Goal: Task Accomplishment & Management: Manage account settings

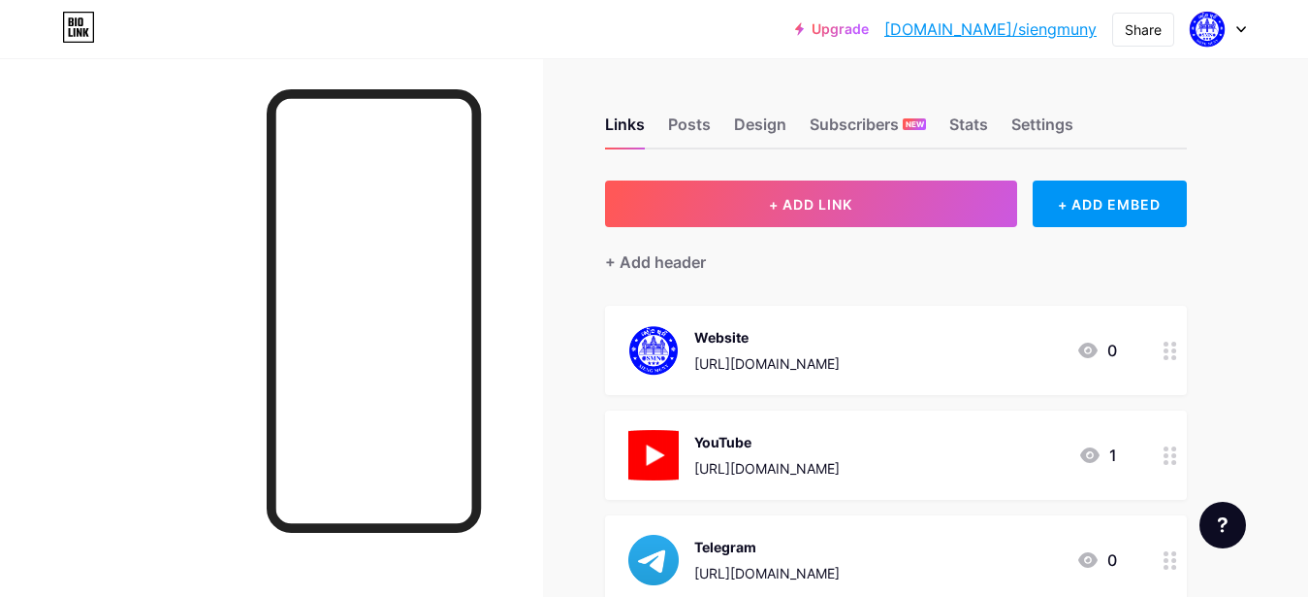
click at [1237, 36] on div at bounding box center [1218, 29] width 56 height 35
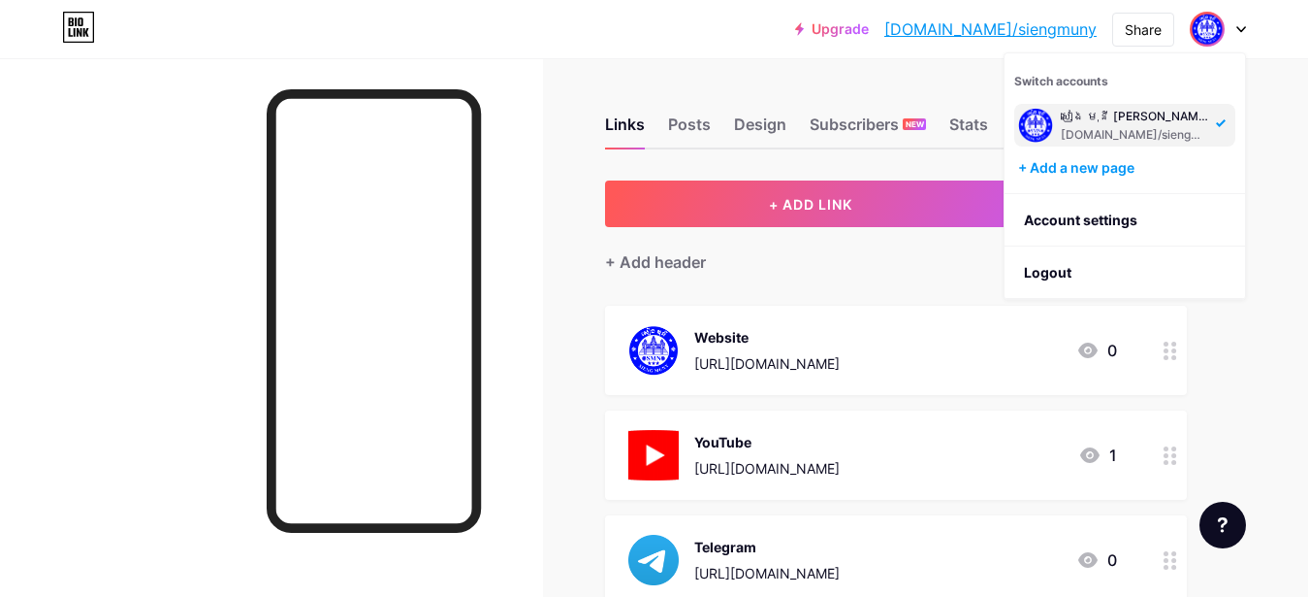
click at [1237, 36] on div at bounding box center [1218, 29] width 56 height 35
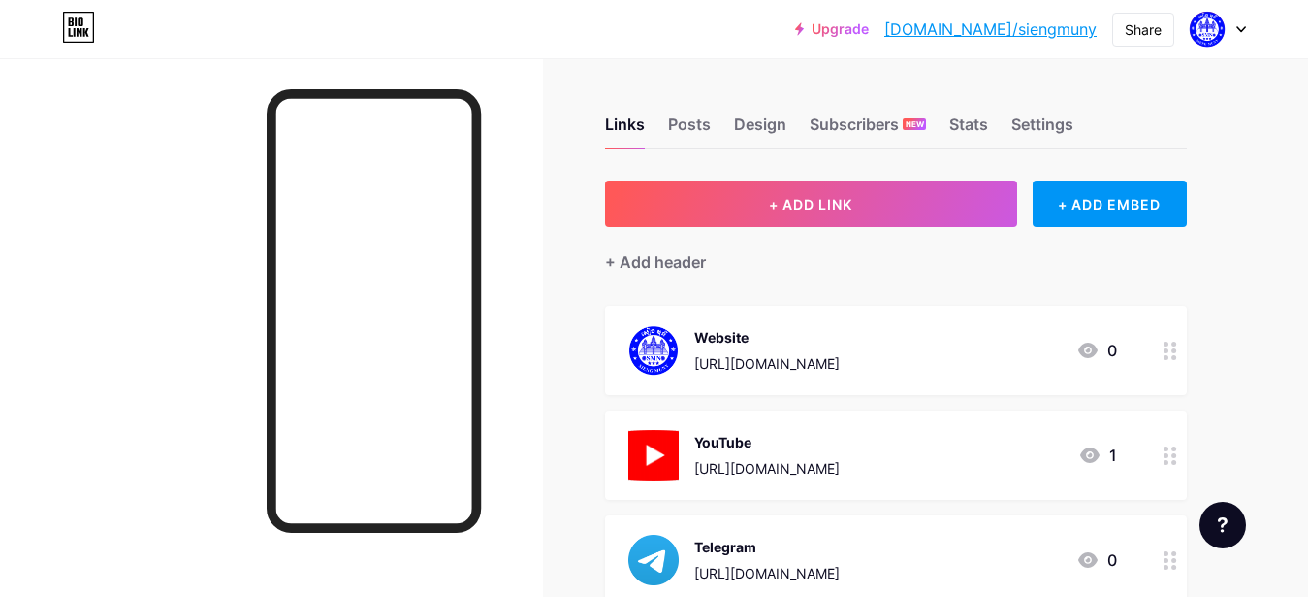
click at [692, 344] on div "Website [URL][DOMAIN_NAME]" at bounding box center [734, 350] width 211 height 50
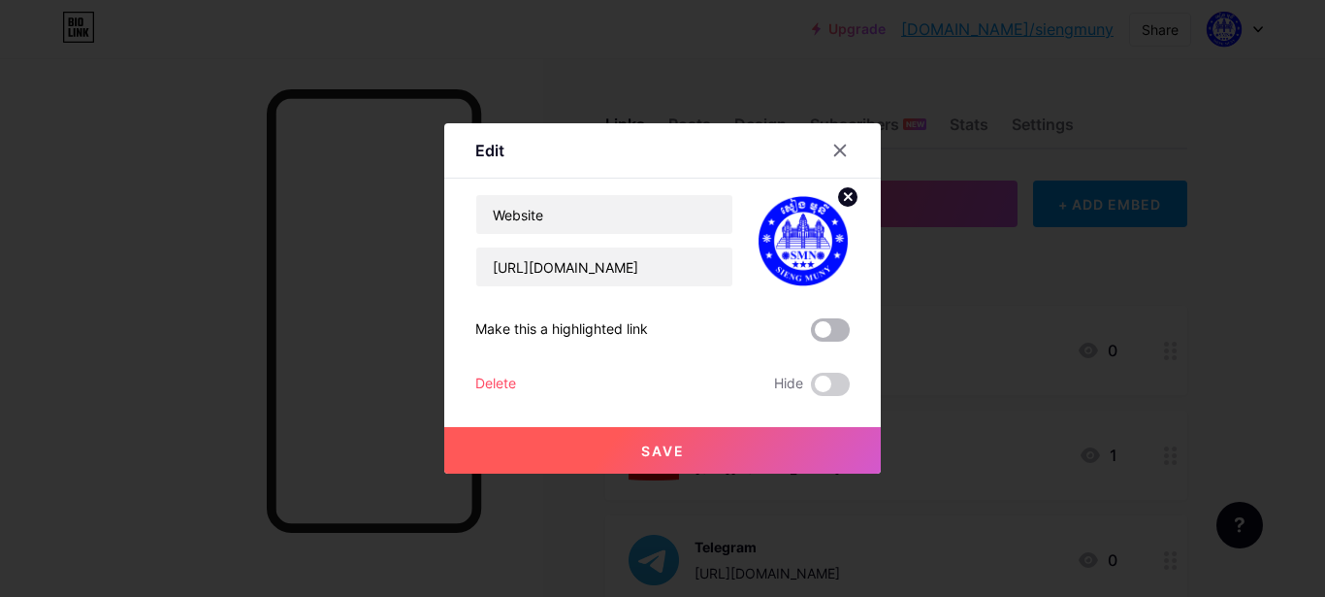
click at [825, 333] on span at bounding box center [830, 329] width 39 height 23
click at [811, 335] on input "checkbox" at bounding box center [811, 335] width 0 height 0
click at [825, 333] on span at bounding box center [830, 329] width 39 height 23
click at [811, 335] on input "checkbox" at bounding box center [811, 335] width 0 height 0
click at [825, 325] on span at bounding box center [830, 329] width 39 height 23
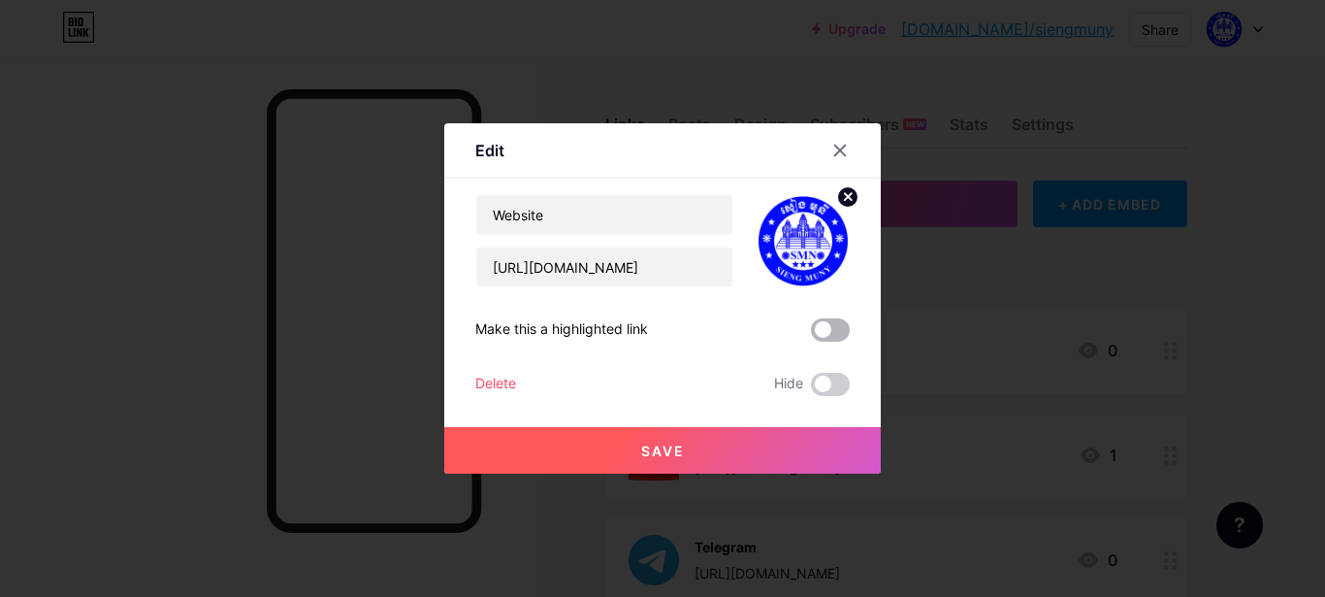
click at [811, 335] on input "checkbox" at bounding box center [811, 335] width 0 height 0
click at [820, 328] on span at bounding box center [830, 329] width 39 height 23
click at [811, 335] on input "checkbox" at bounding box center [811, 335] width 0 height 0
click at [665, 443] on span "Save" at bounding box center [663, 450] width 44 height 16
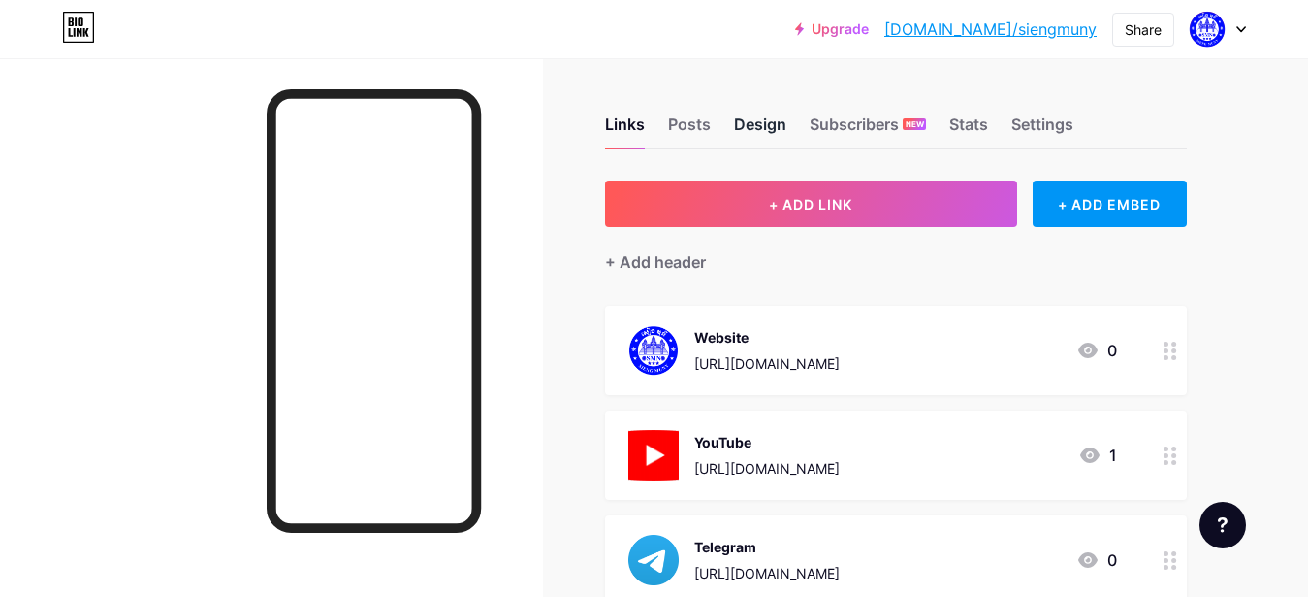
click at [758, 113] on div "Design" at bounding box center [760, 130] width 52 height 35
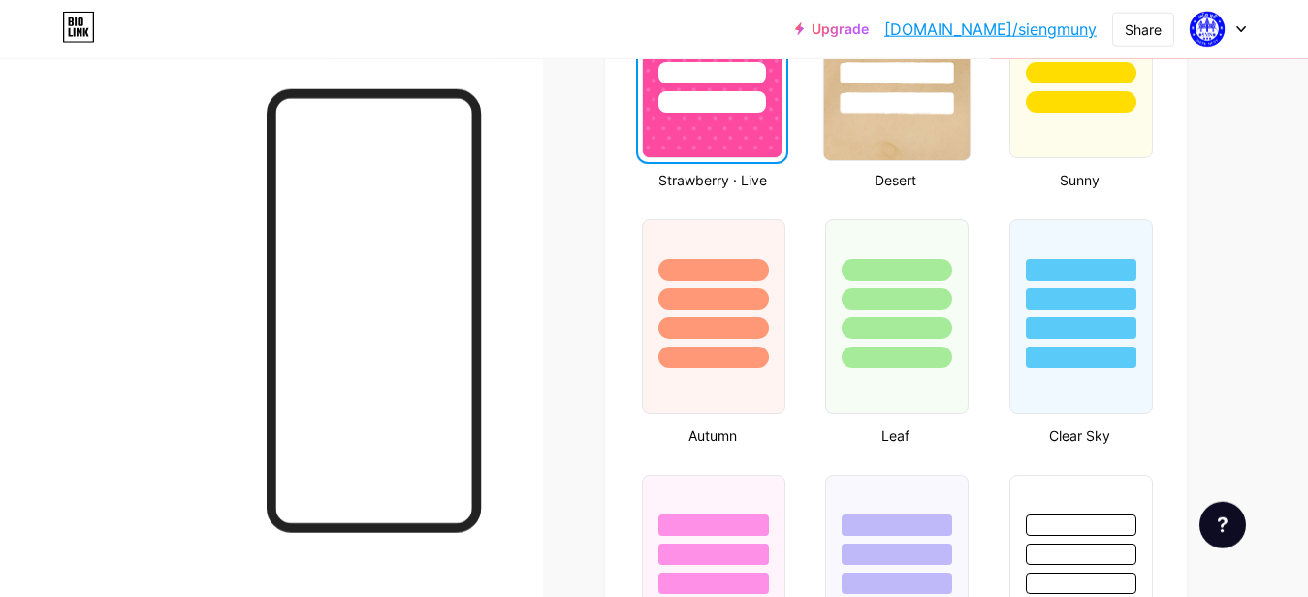
scroll to position [1484, 0]
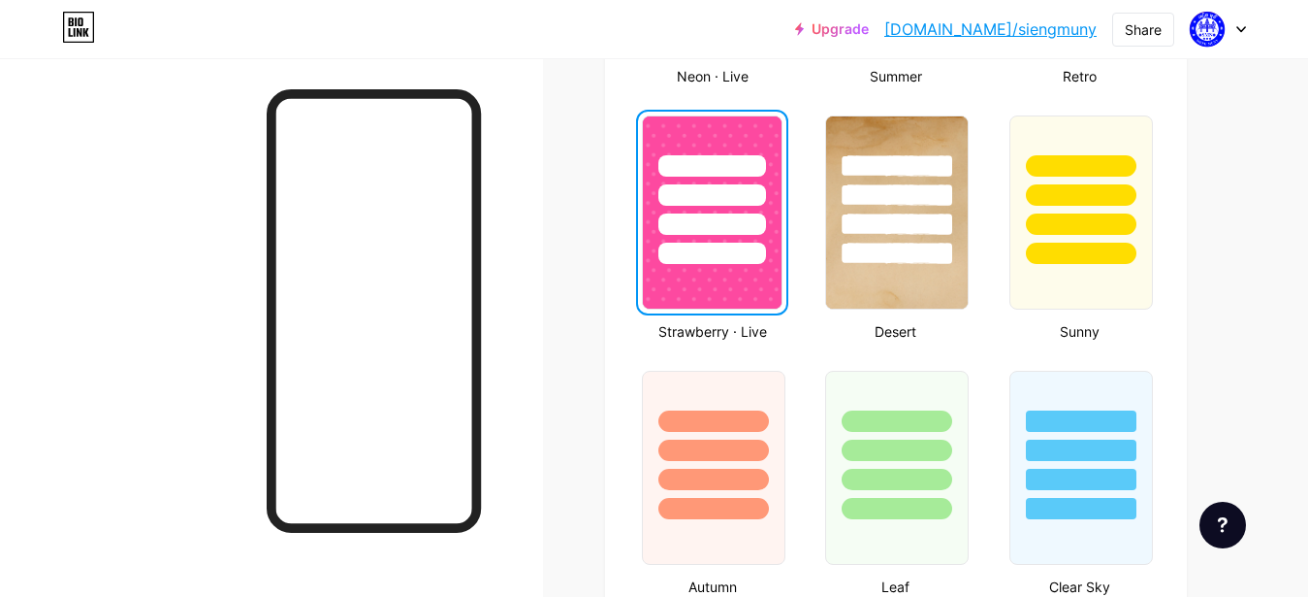
click at [725, 216] on div at bounding box center [713, 223] width 108 height 21
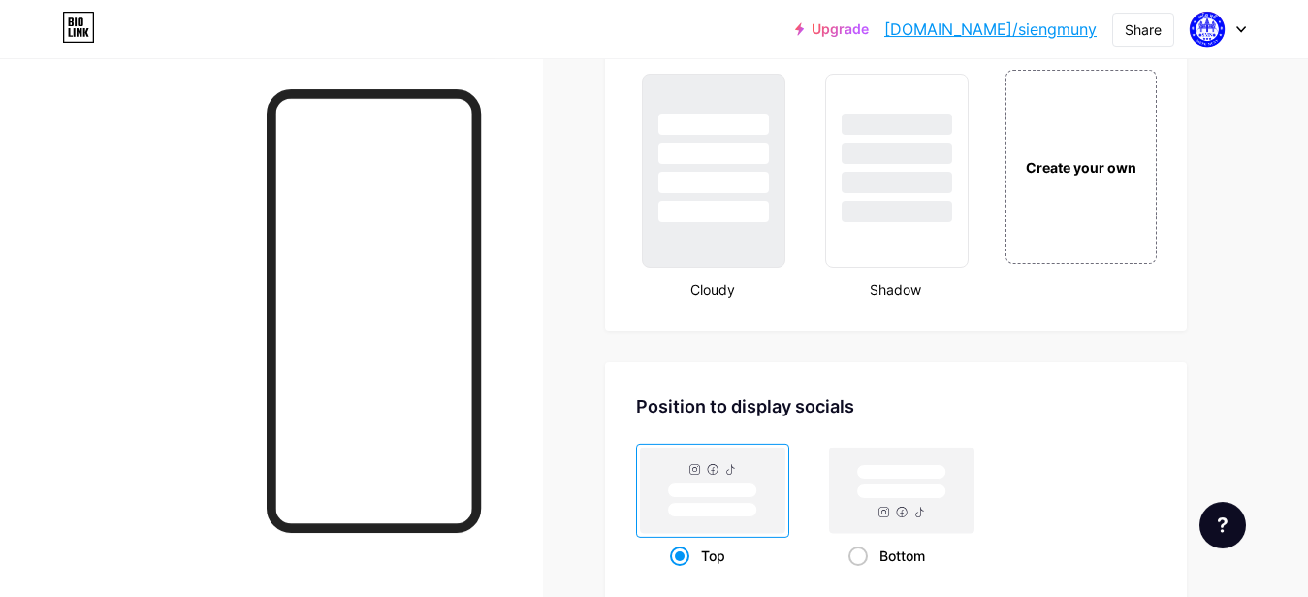
scroll to position [2177, 0]
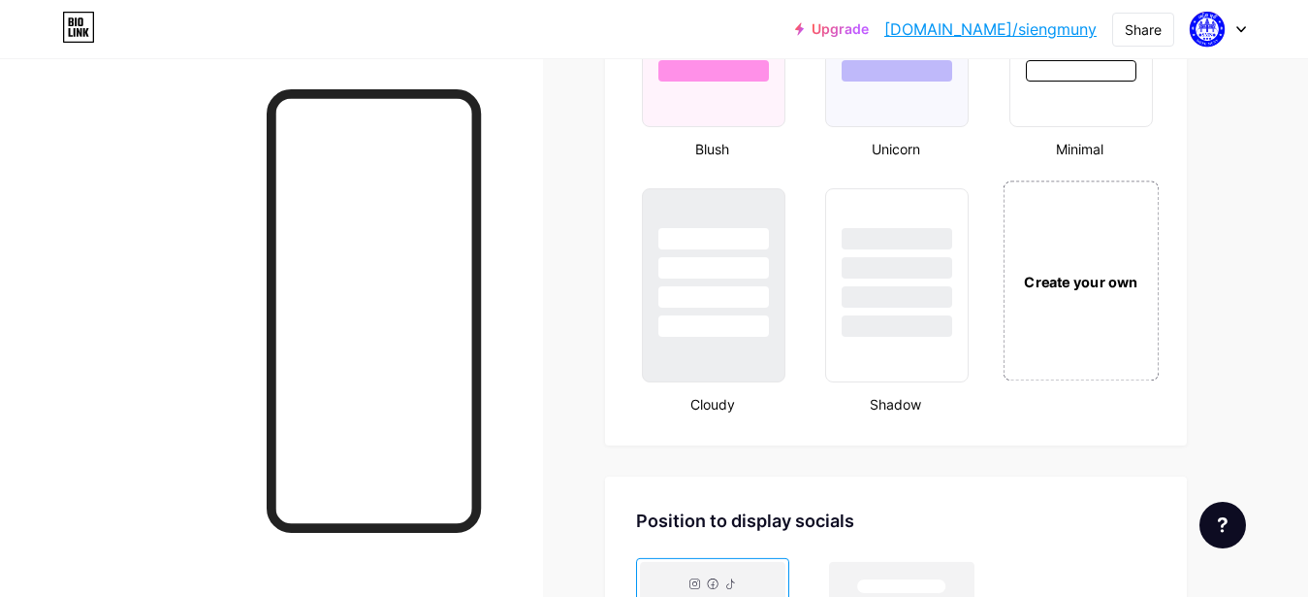
click at [1094, 283] on div "Create your own" at bounding box center [1080, 281] width 145 height 21
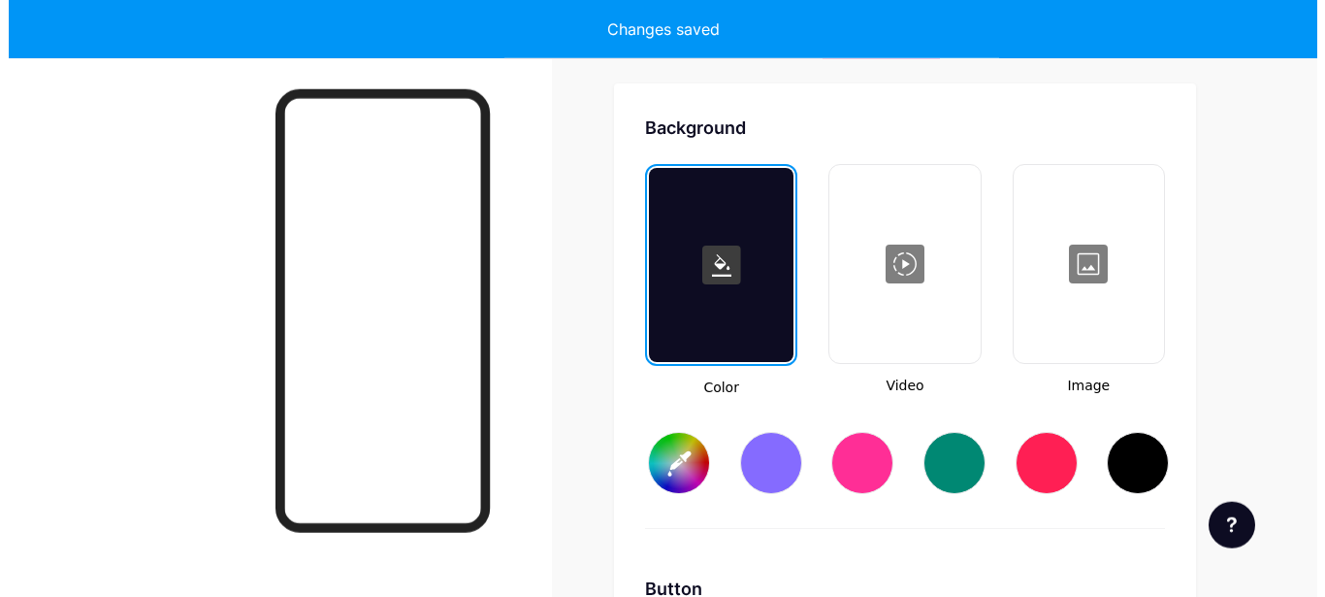
scroll to position [2575, 0]
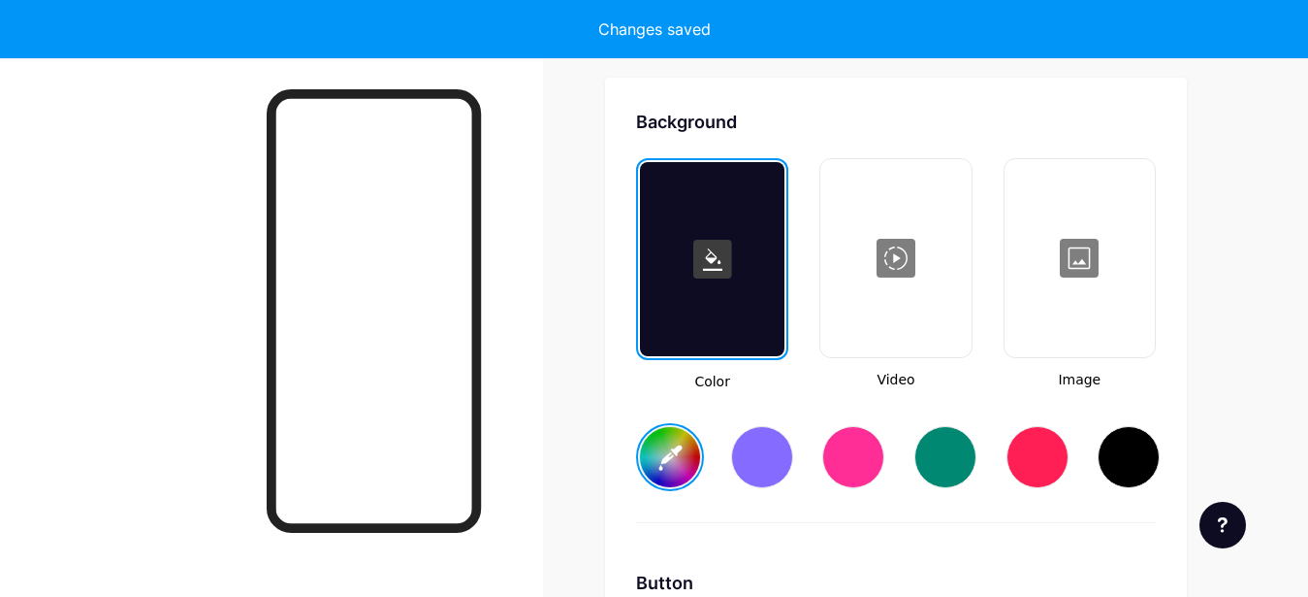
type input "#ffffff"
type input "#000000"
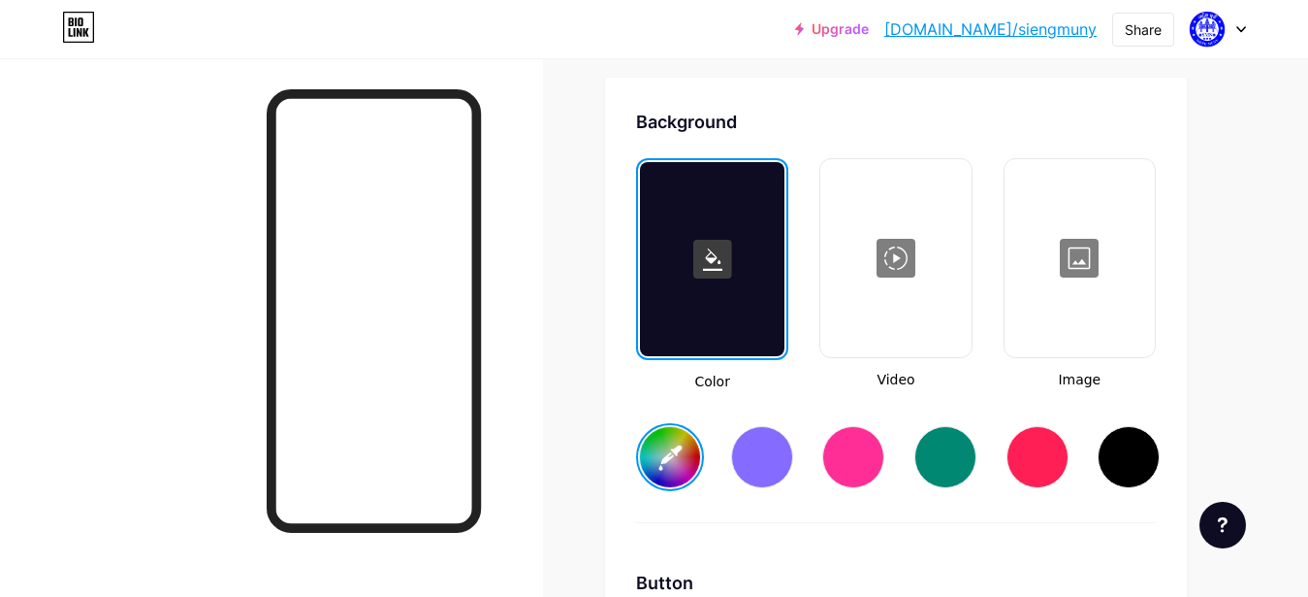
click at [890, 258] on div at bounding box center [895, 258] width 146 height 194
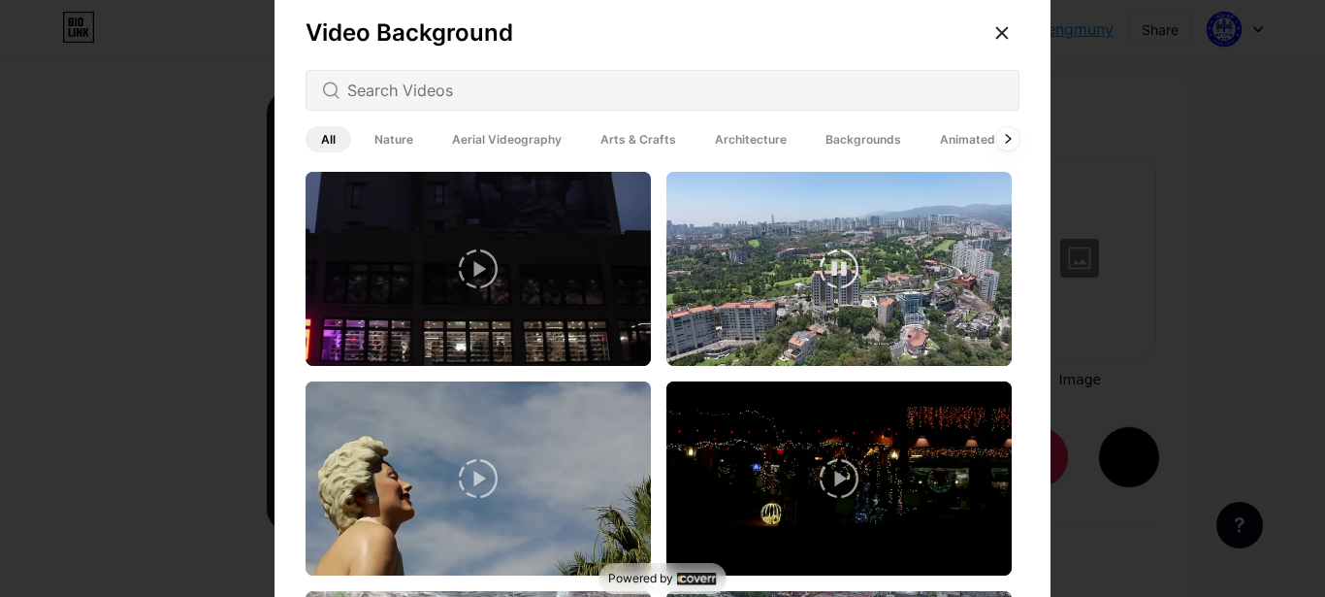
scroll to position [233, 0]
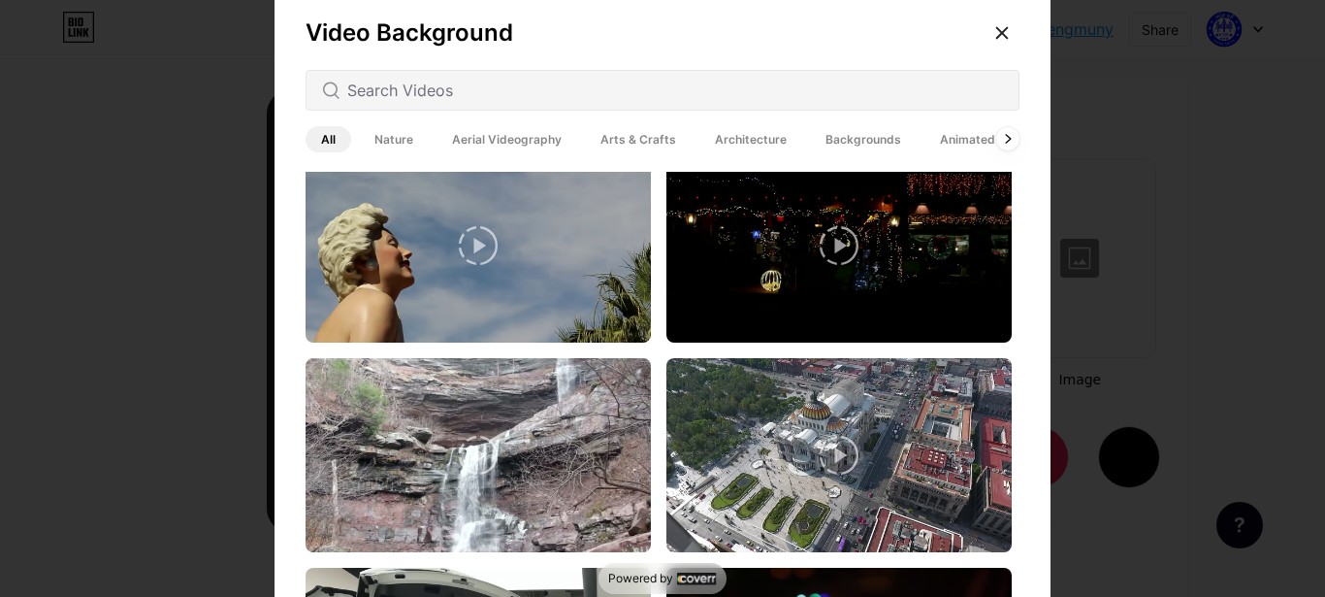
click at [820, 251] on icon at bounding box center [839, 245] width 39 height 39
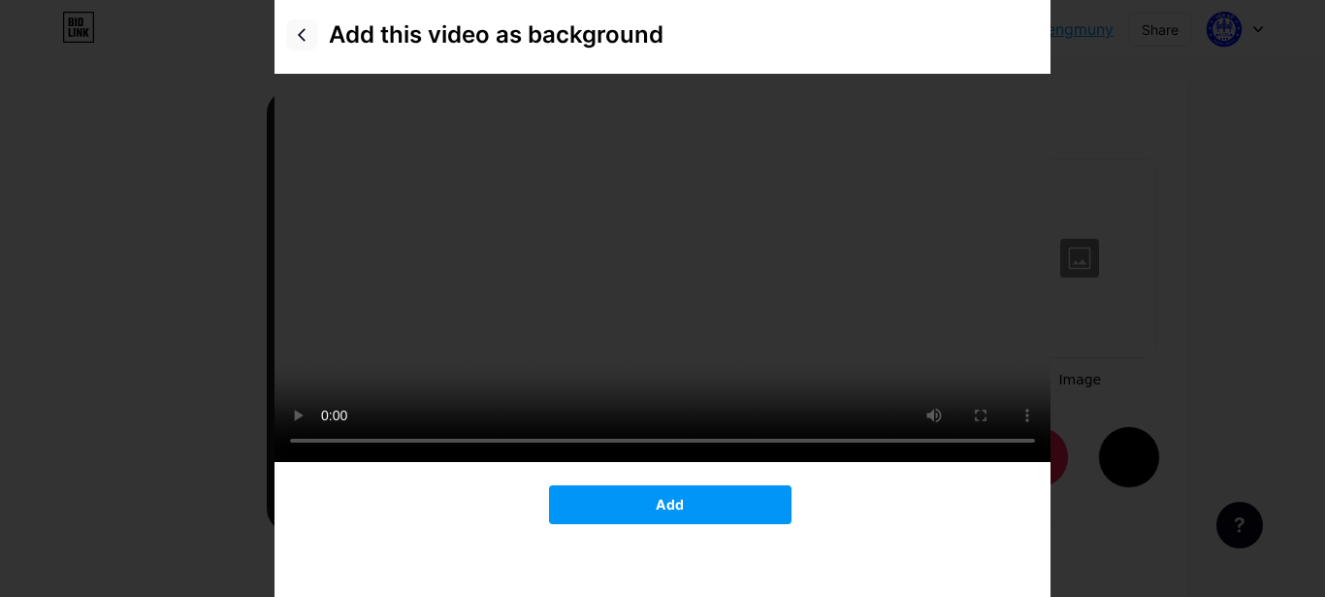
click at [294, 37] on icon at bounding box center [302, 35] width 16 height 16
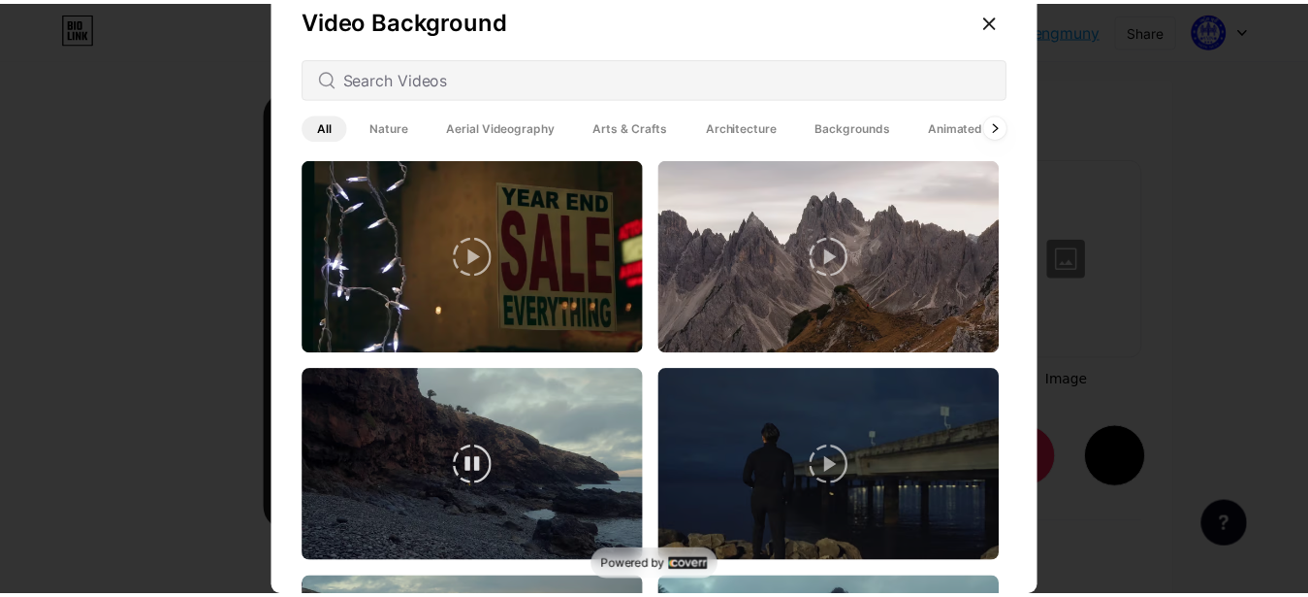
scroll to position [257, 0]
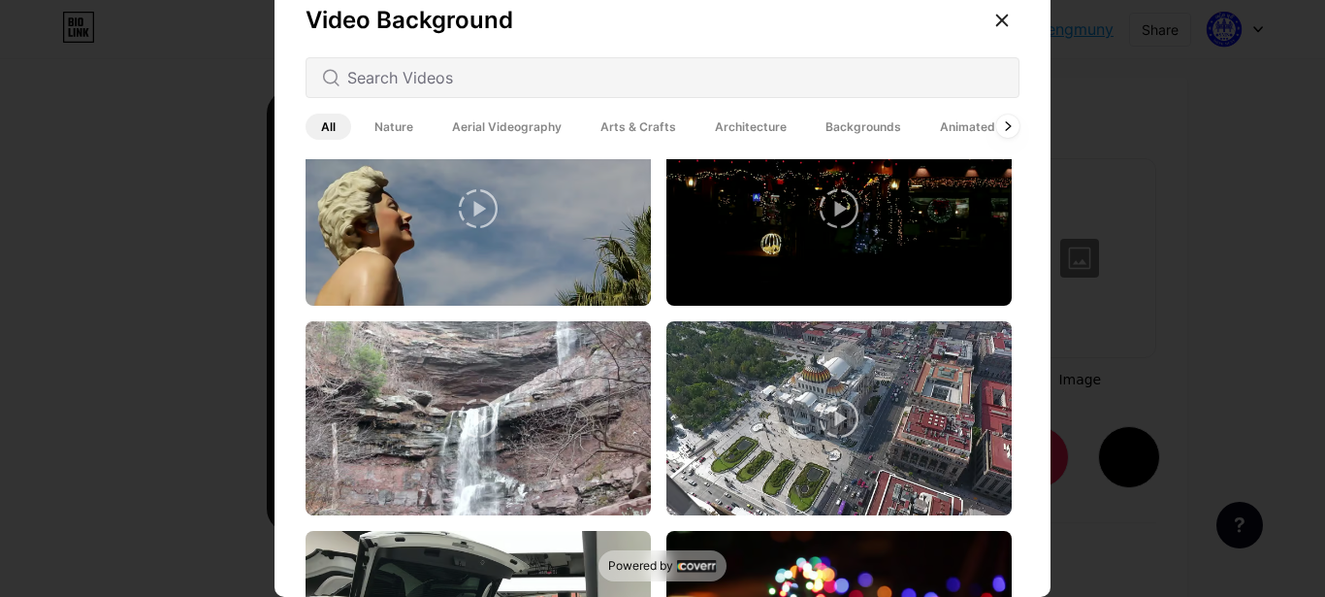
click at [830, 419] on icon at bounding box center [839, 418] width 39 height 39
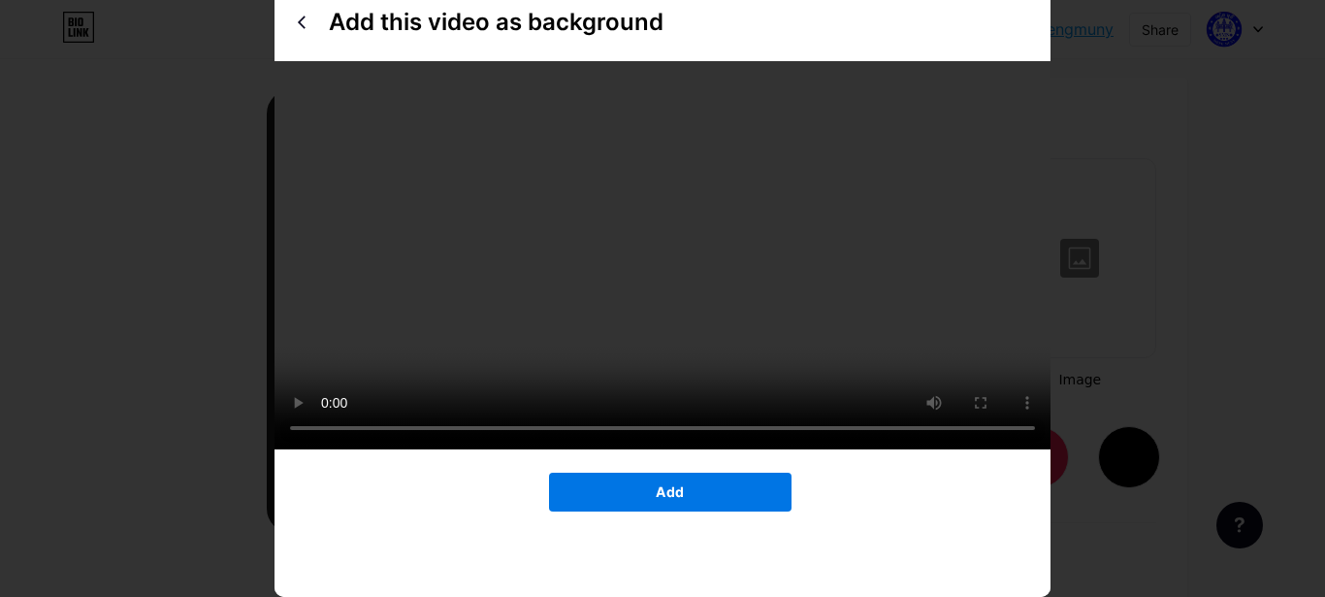
click at [676, 511] on button "Add" at bounding box center [670, 491] width 242 height 39
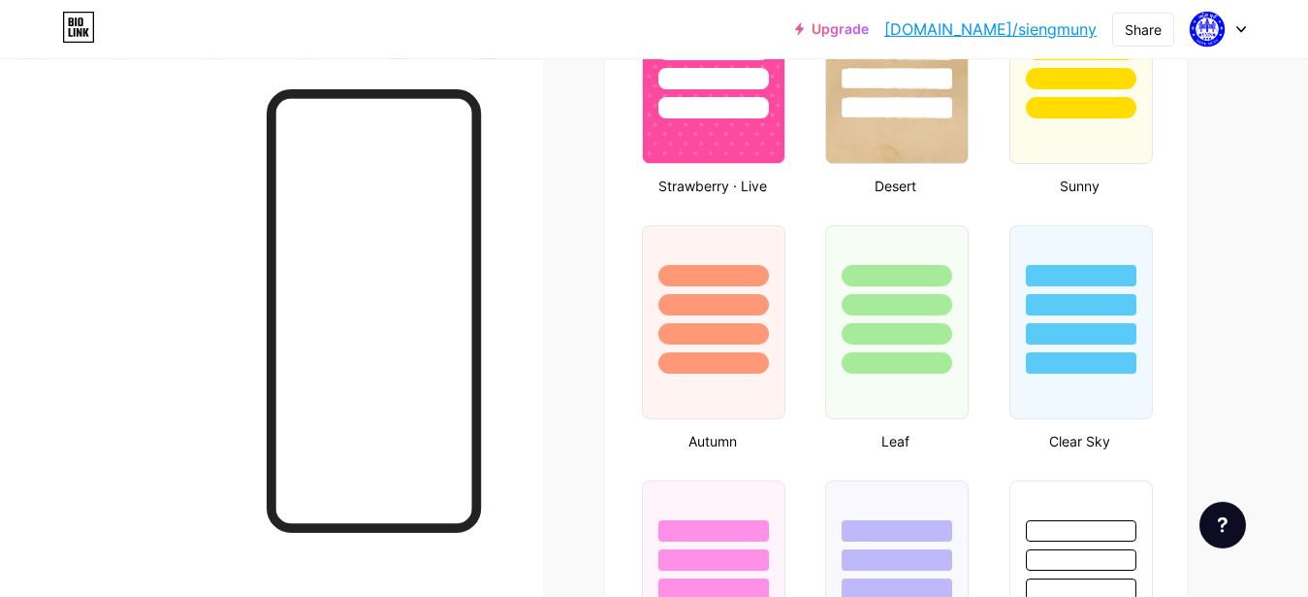
scroll to position [1289, 0]
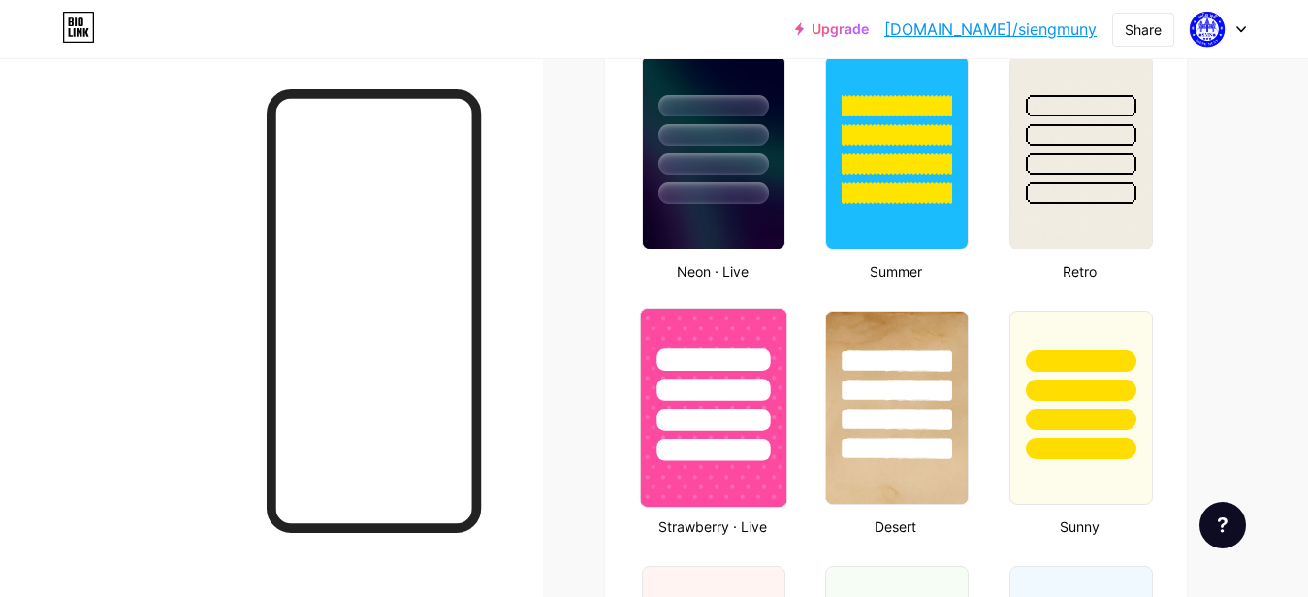
click at [726, 366] on div at bounding box center [713, 359] width 113 height 22
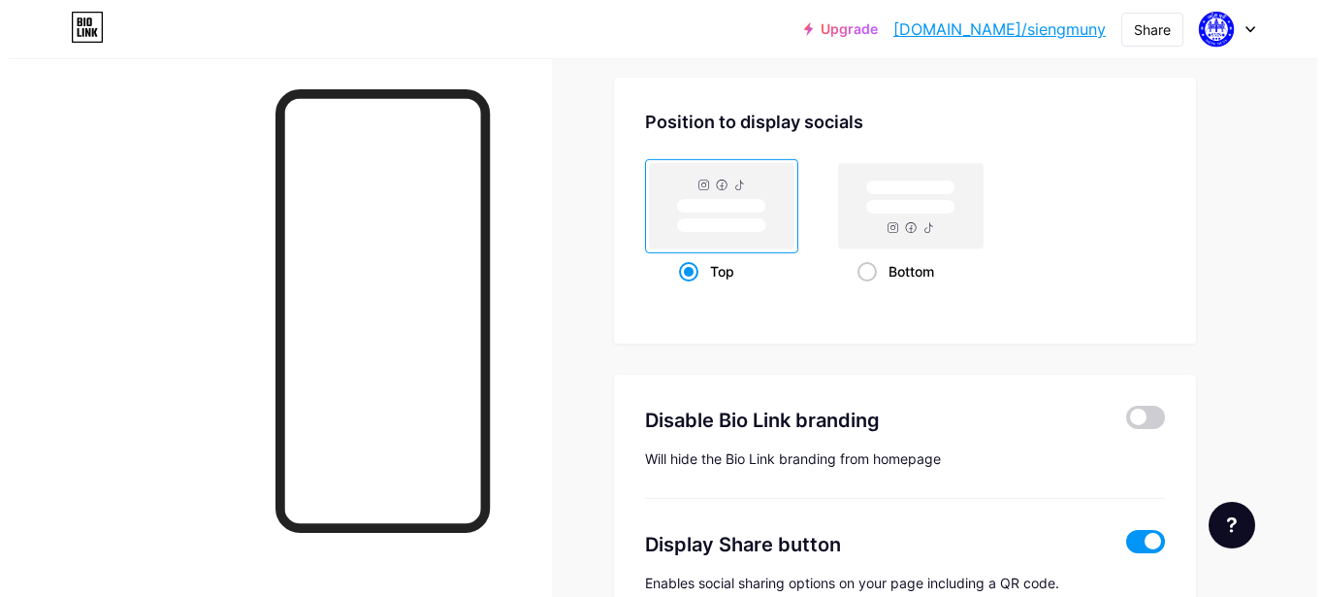
scroll to position [2698, 0]
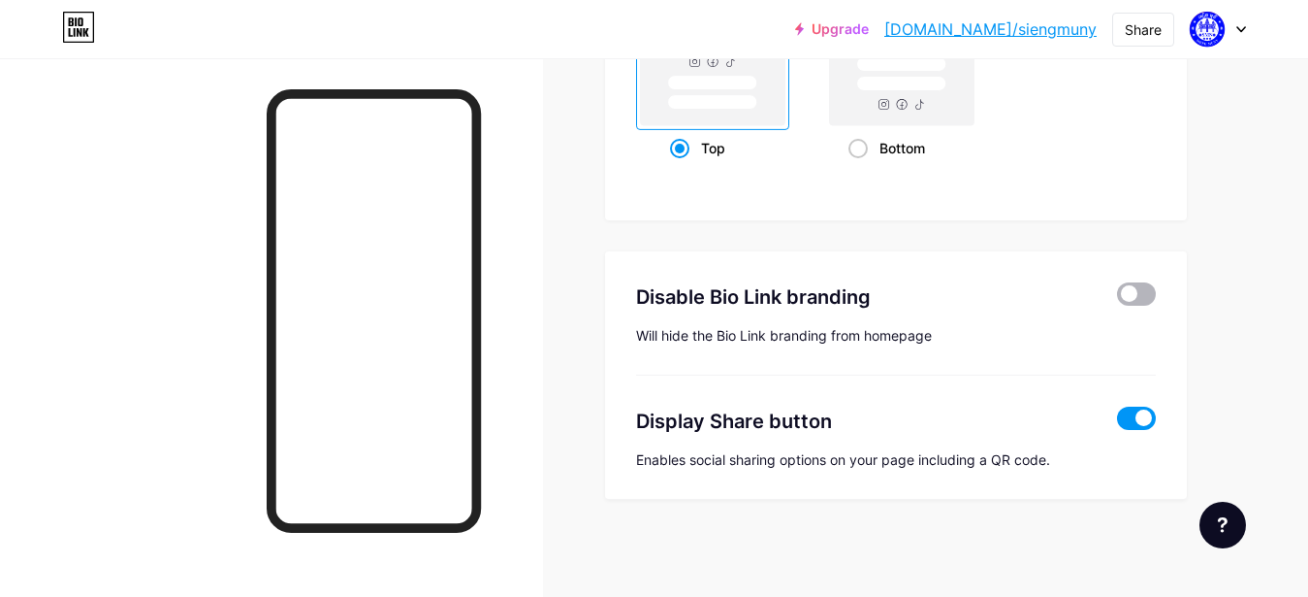
click at [1138, 291] on span at bounding box center [1136, 293] width 39 height 23
click at [1117, 299] on input "checkbox" at bounding box center [1117, 299] width 0 height 0
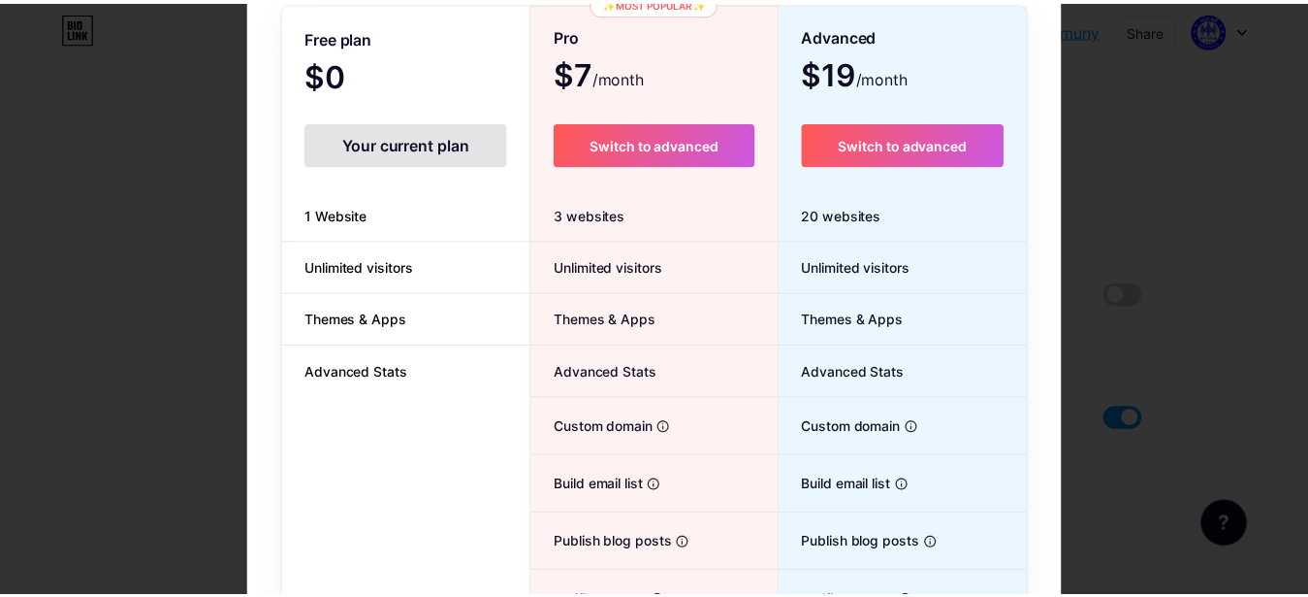
scroll to position [249, 0]
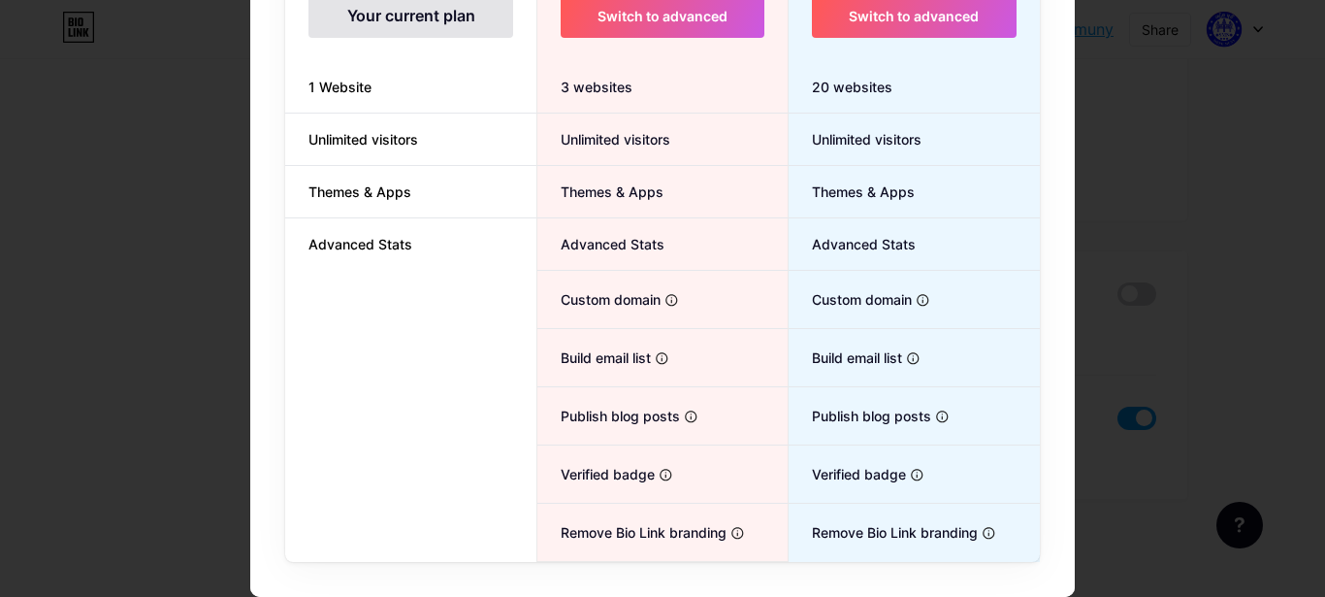
click at [1179, 112] on div at bounding box center [662, 49] width 1325 height 597
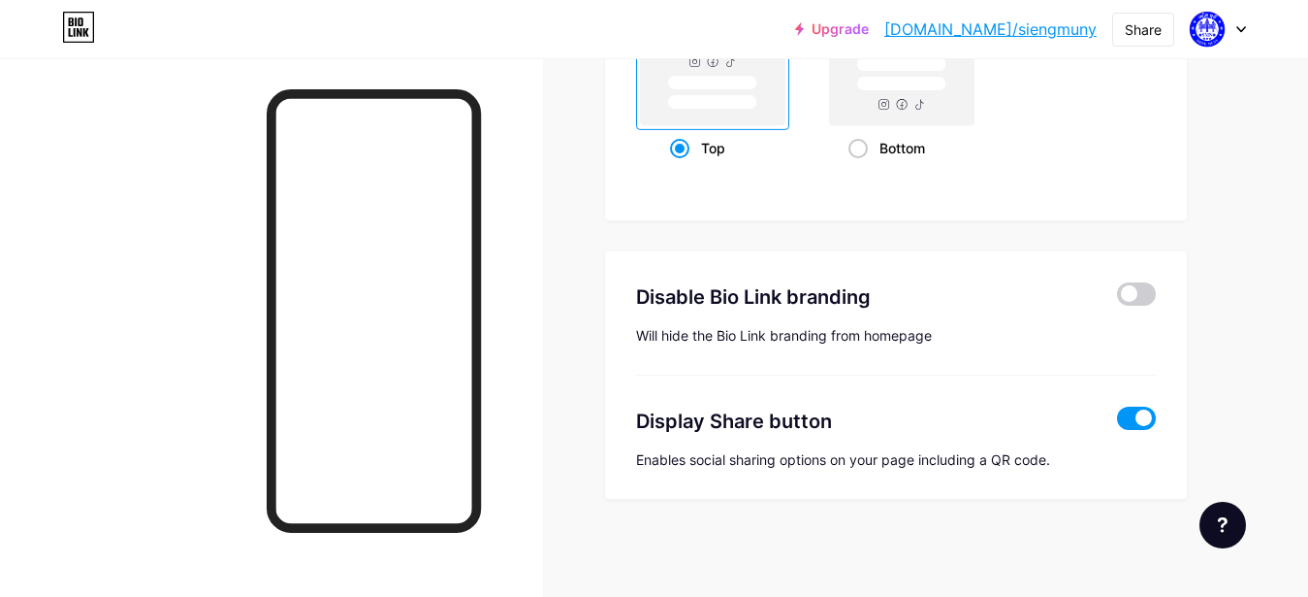
click at [1138, 418] on span at bounding box center [1136, 417] width 39 height 23
click at [1117, 423] on input "checkbox" at bounding box center [1117, 423] width 0 height 0
click at [1140, 418] on span at bounding box center [1136, 417] width 39 height 23
click at [1117, 423] on input "checkbox" at bounding box center [1117, 423] width 0 height 0
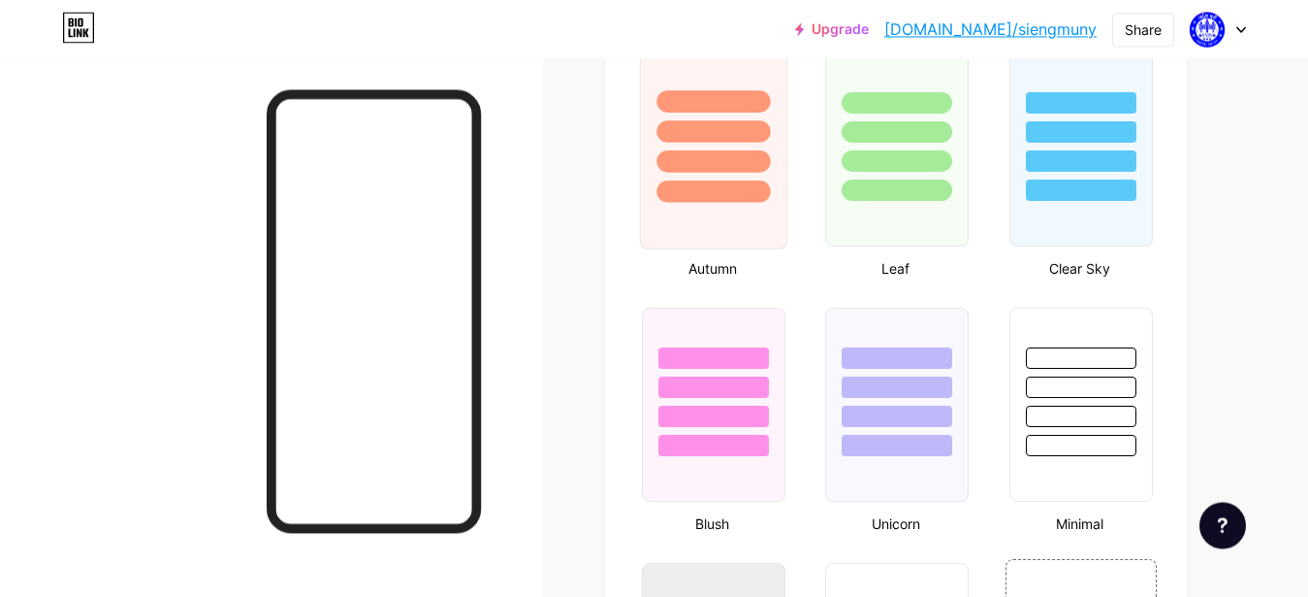
scroll to position [1511, 0]
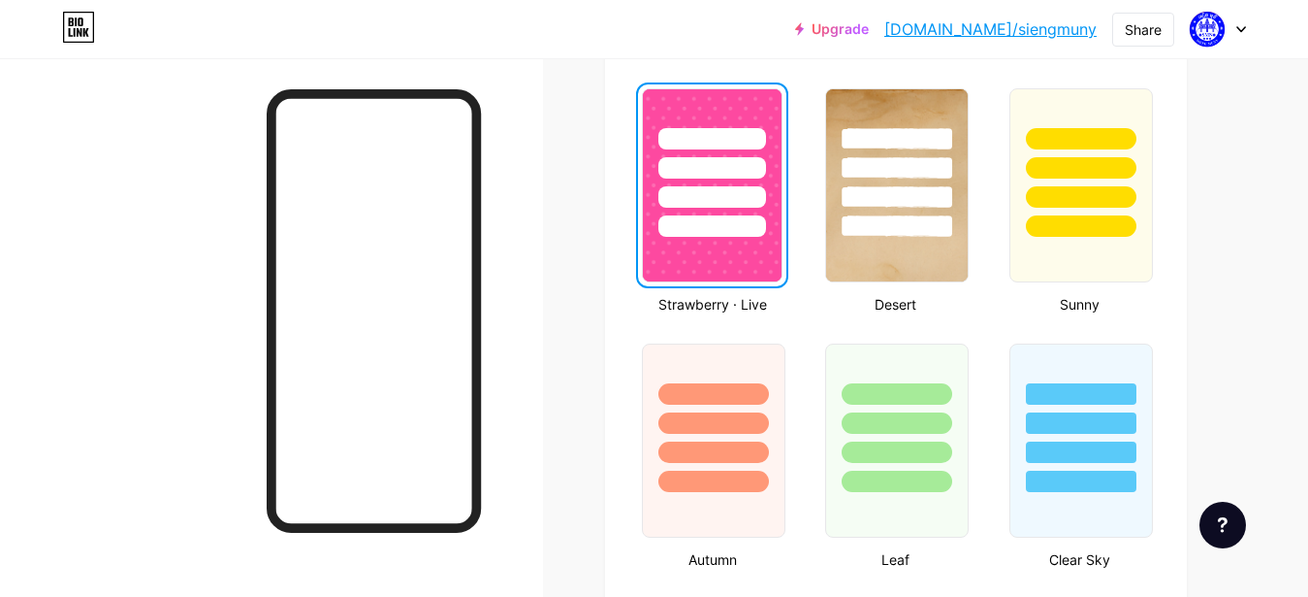
click at [1241, 29] on icon at bounding box center [1242, 29] width 10 height 7
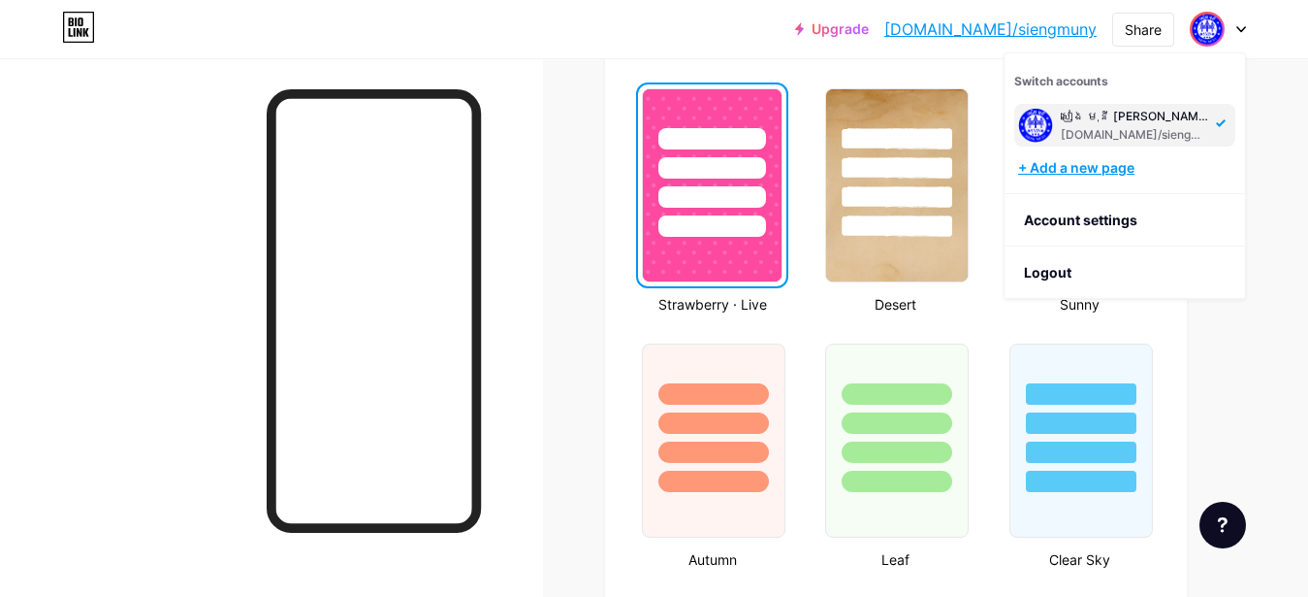
click at [1083, 165] on div "+ Add a new page" at bounding box center [1126, 167] width 217 height 19
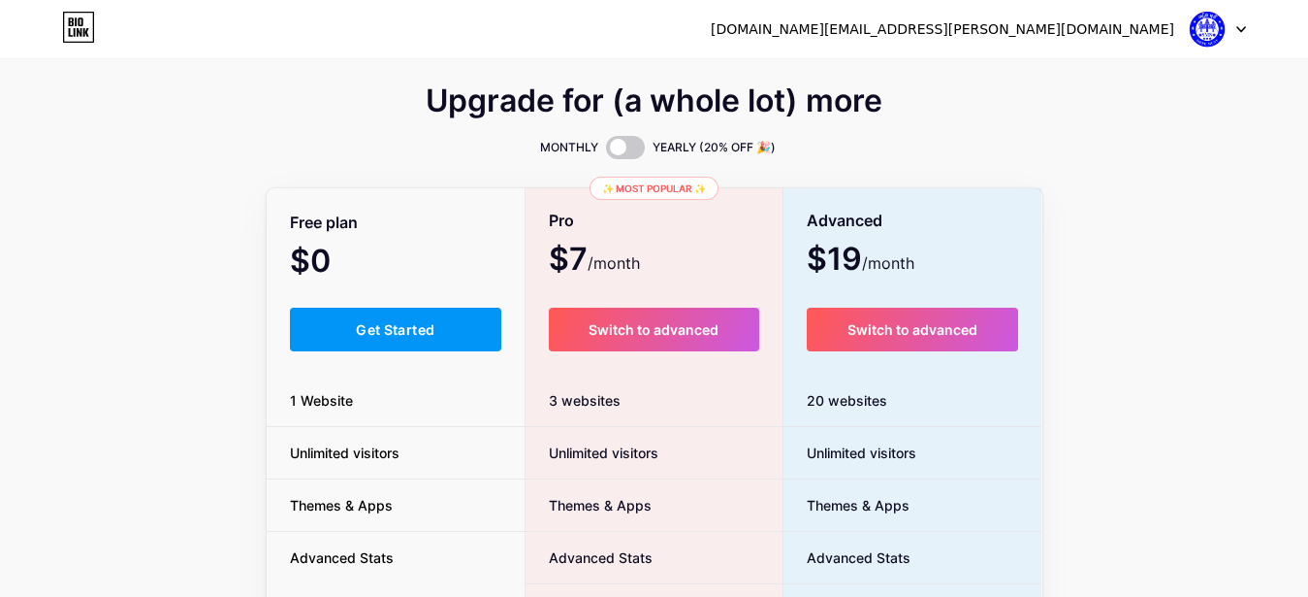
click at [81, 20] on icon at bounding box center [78, 27] width 33 height 31
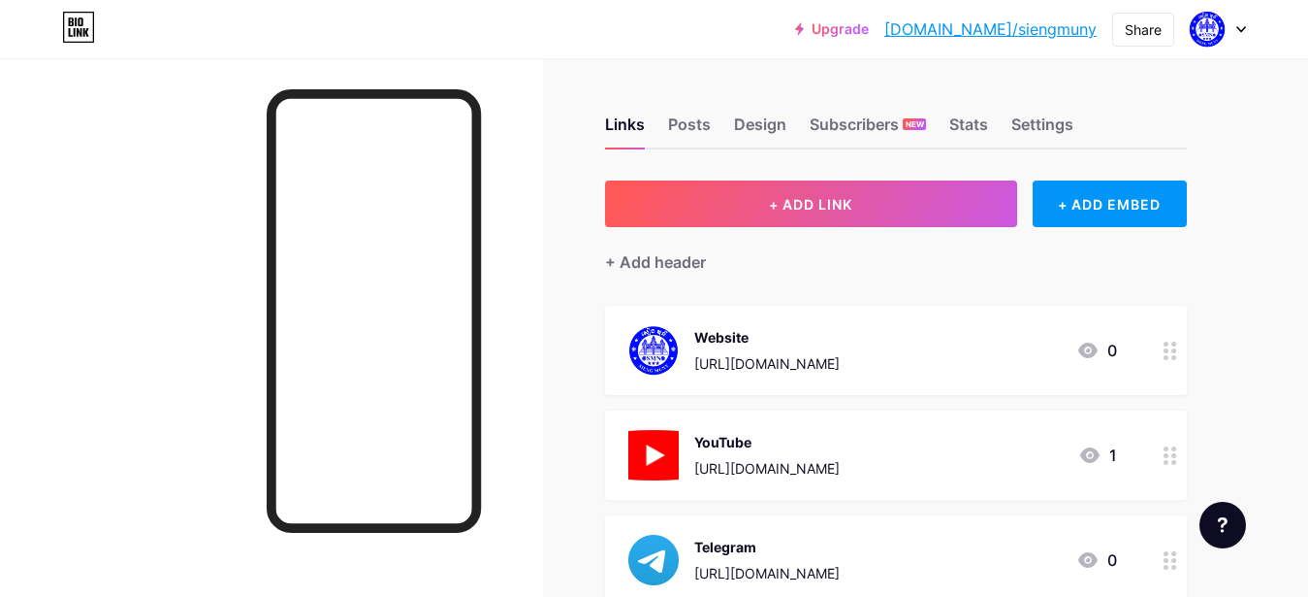
click at [1237, 27] on icon at bounding box center [1242, 29] width 10 height 7
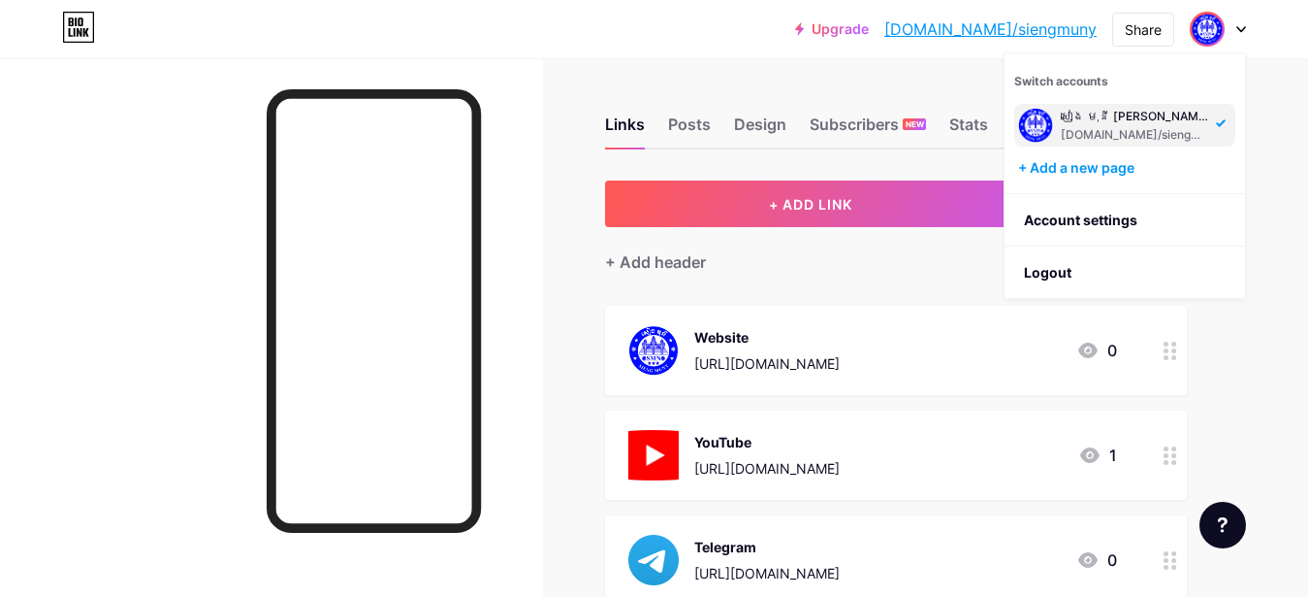
click at [1288, 100] on div "Upgrade [DOMAIN_NAME]/siengm... [DOMAIN_NAME]/siengmuny Share Switch accounts ស…" at bounding box center [654, 502] width 1308 height 1005
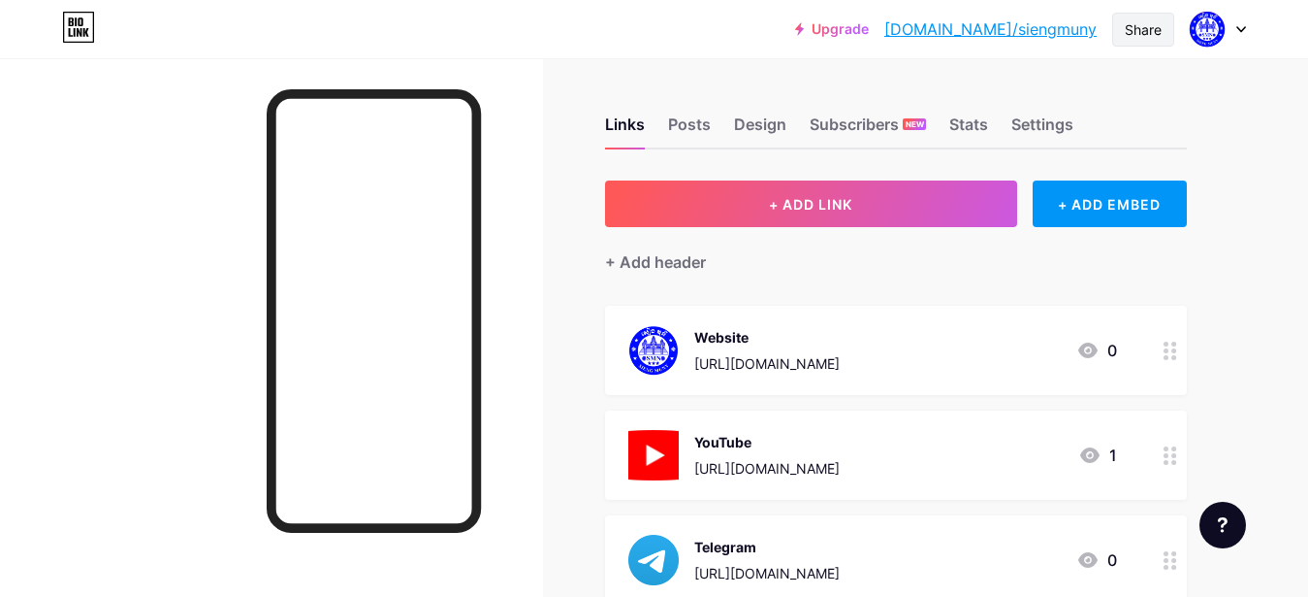
click at [1153, 32] on div "Share" at bounding box center [1143, 29] width 37 height 20
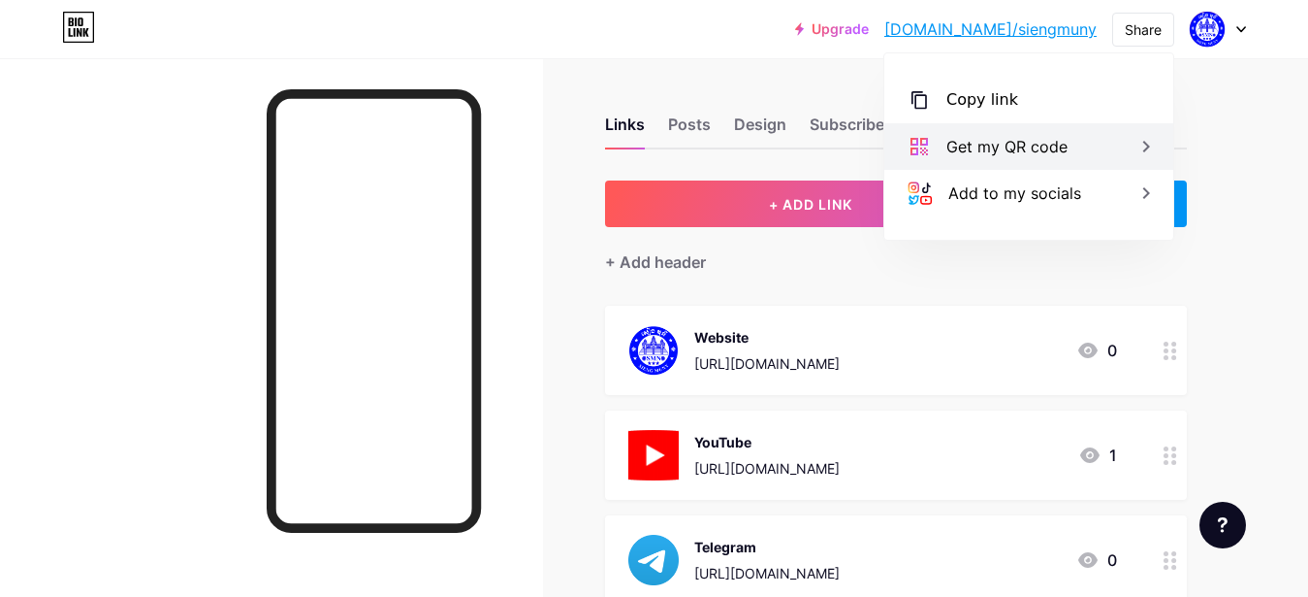
click at [1128, 148] on div "Get my QR code" at bounding box center [1029, 146] width 289 height 47
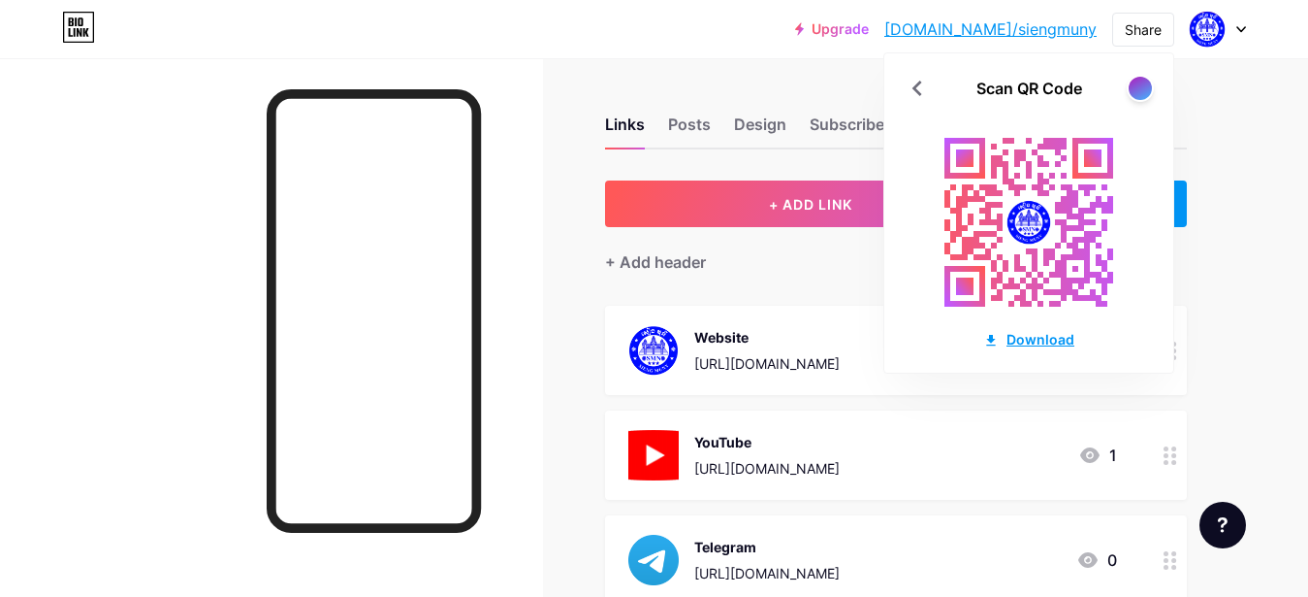
click at [1043, 338] on div "Download" at bounding box center [1029, 339] width 91 height 20
click at [1250, 89] on div "Links Posts Design Subscribers NEW Stats Settings + ADD LINK + ADD EMBED + Add …" at bounding box center [634, 531] width 1269 height 947
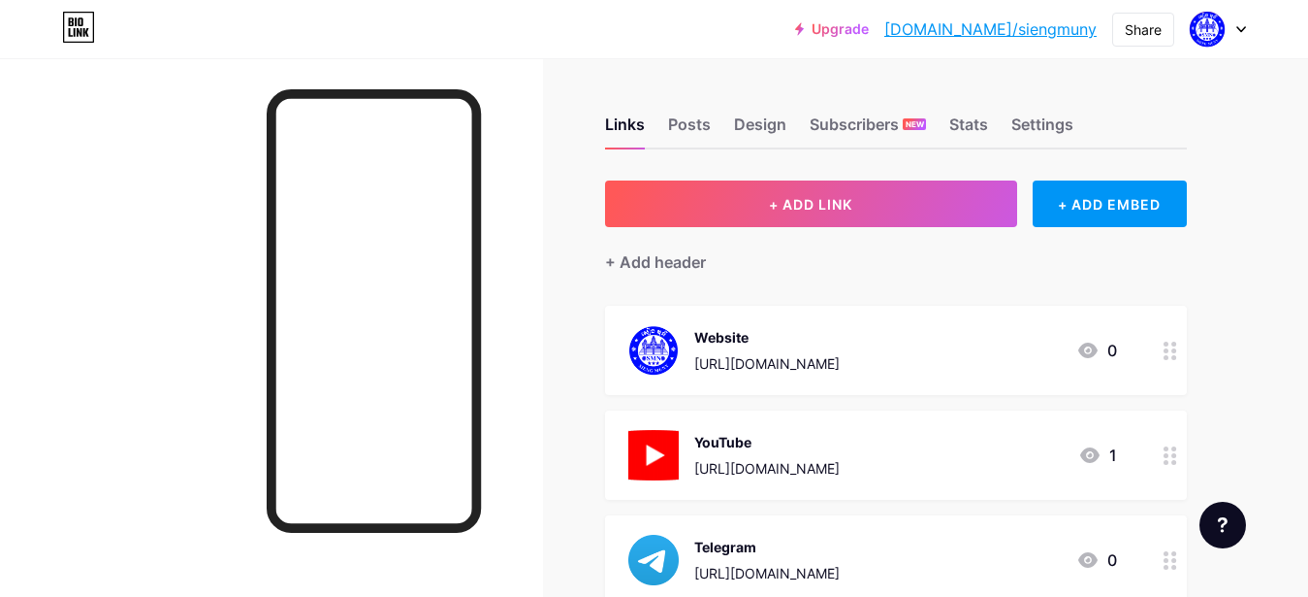
click at [1238, 24] on div at bounding box center [1218, 29] width 56 height 35
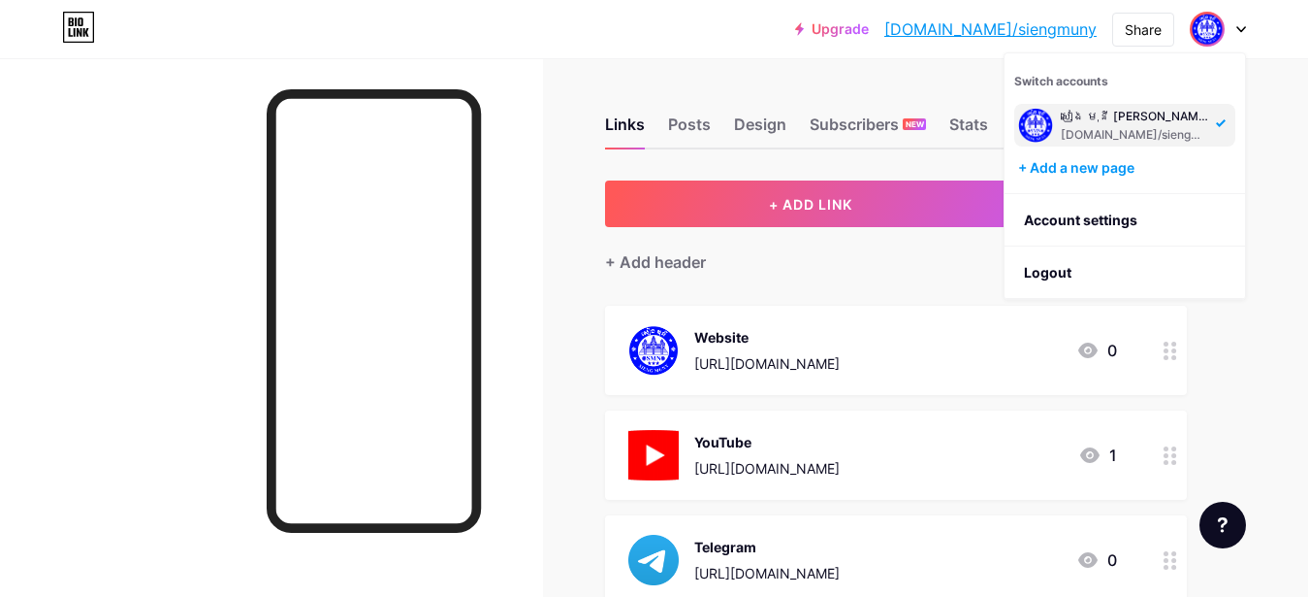
click at [1291, 102] on div "Upgrade [DOMAIN_NAME]/siengm... [DOMAIN_NAME]/siengmuny Share Switch accounts ស…" at bounding box center [654, 502] width 1308 height 1005
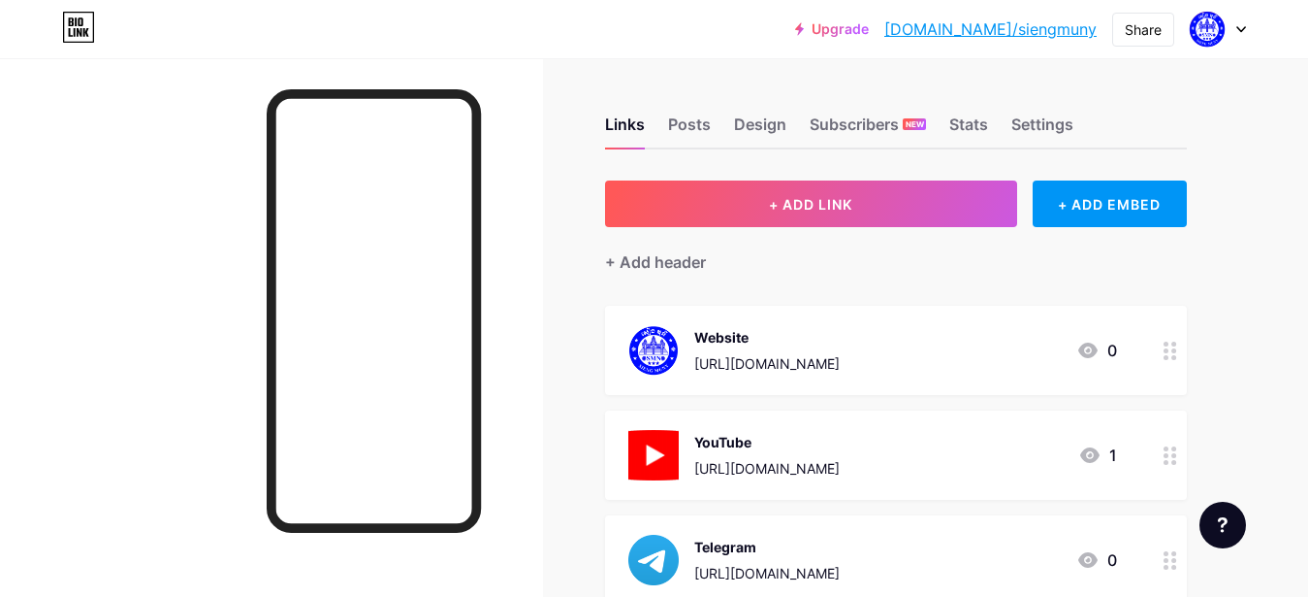
click at [988, 33] on link "[DOMAIN_NAME]/siengmuny" at bounding box center [991, 28] width 212 height 23
click at [1237, 33] on div at bounding box center [1218, 29] width 56 height 35
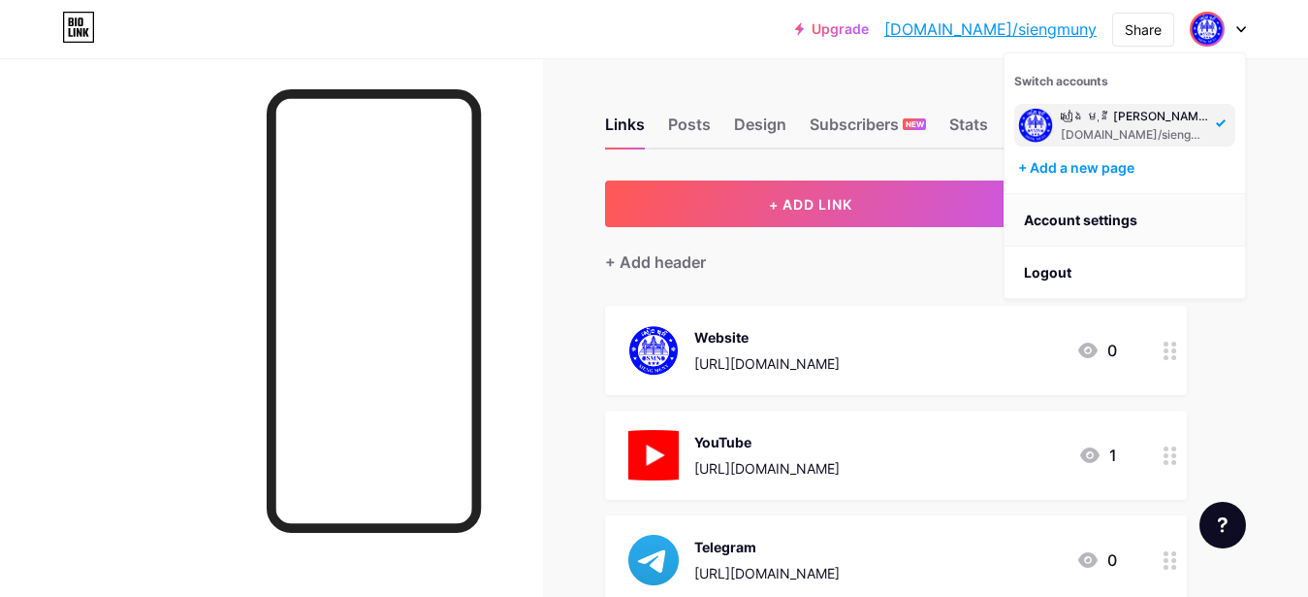
click at [1130, 225] on link "Account settings" at bounding box center [1125, 220] width 241 height 52
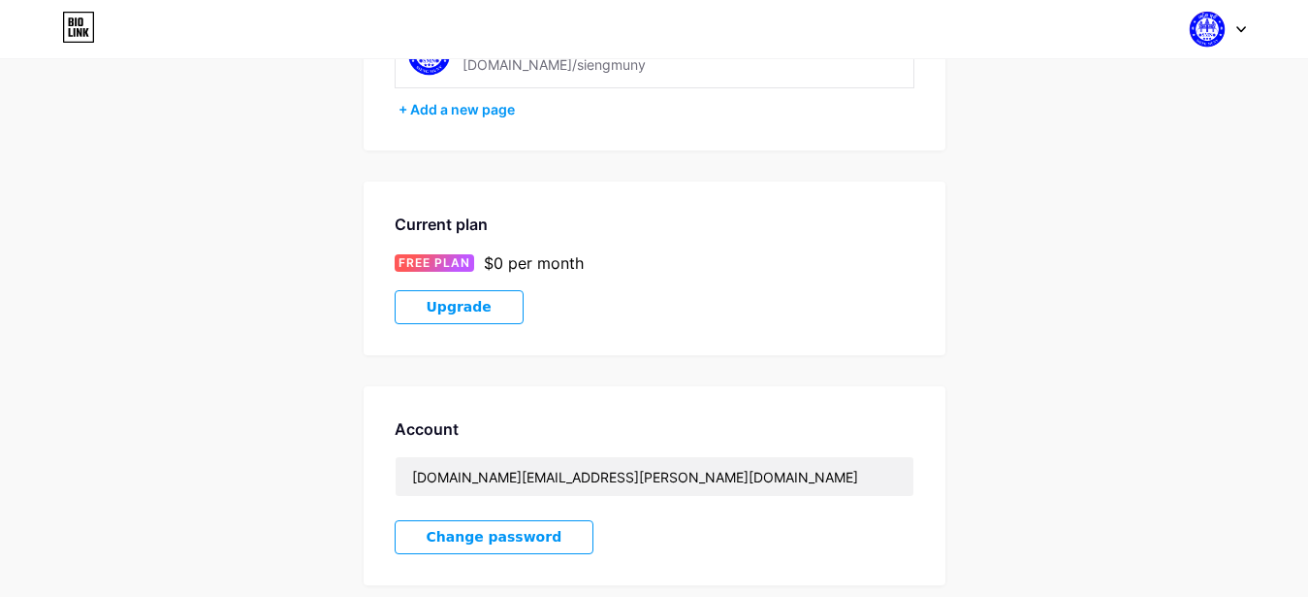
scroll to position [99, 0]
